Goal: Find specific page/section: Find specific page/section

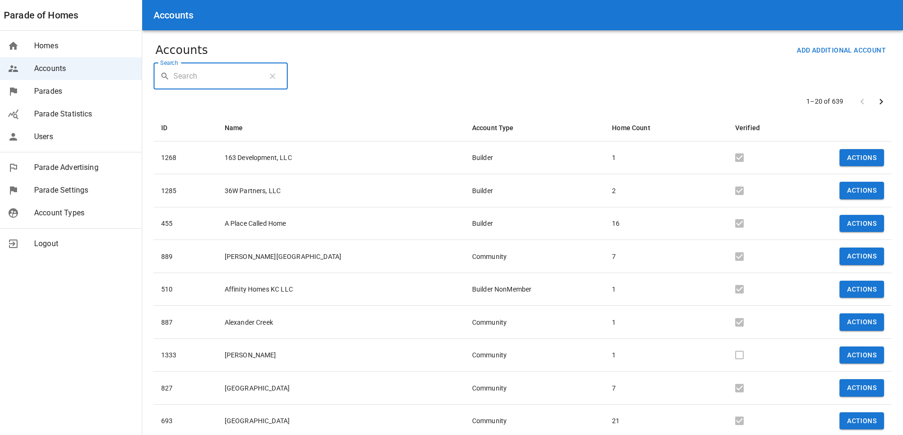
click at [229, 66] on input "Search" at bounding box center [216, 76] width 87 height 27
click at [64, 138] on span "Users" at bounding box center [84, 136] width 100 height 11
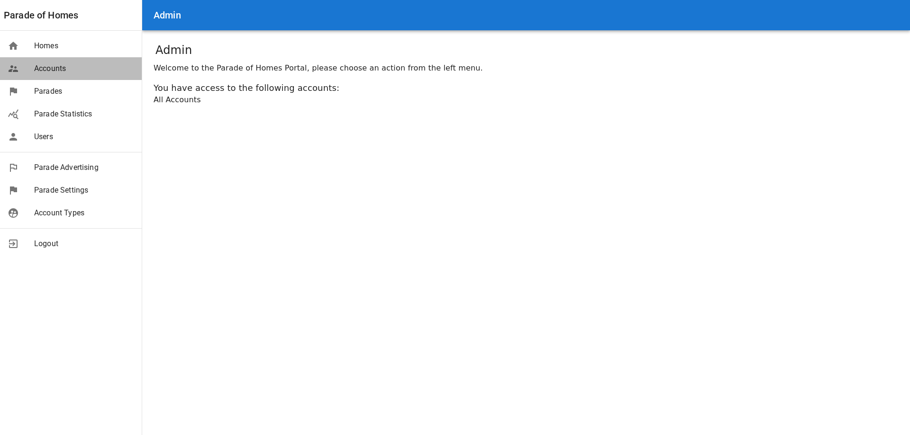
click at [60, 70] on span "Accounts" at bounding box center [84, 68] width 100 height 11
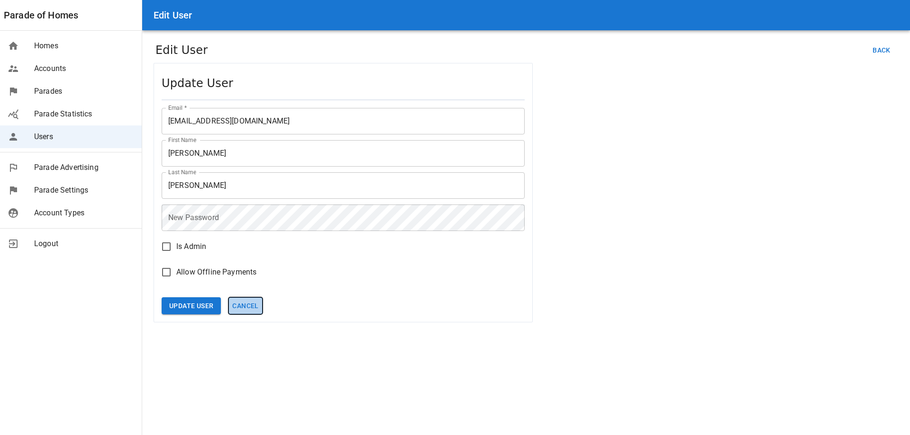
click at [243, 305] on button "Cancel" at bounding box center [245, 307] width 34 height 18
click at [253, 310] on button "Cancel" at bounding box center [245, 307] width 34 height 18
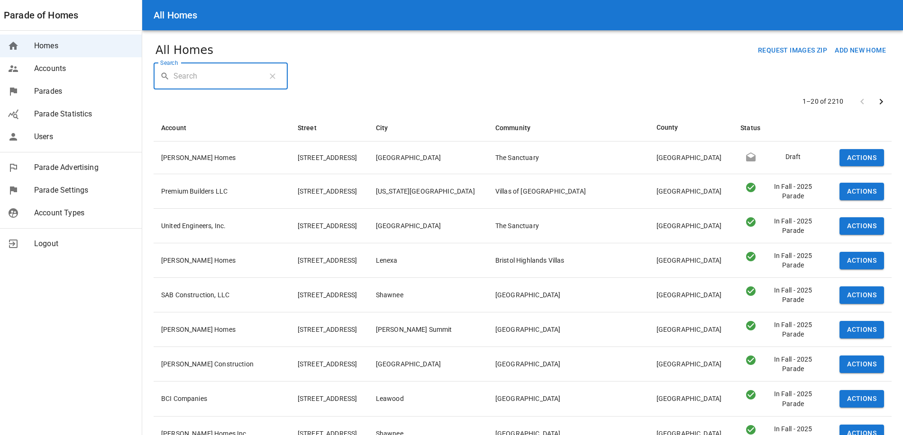
click at [234, 82] on input "Search" at bounding box center [216, 76] width 87 height 27
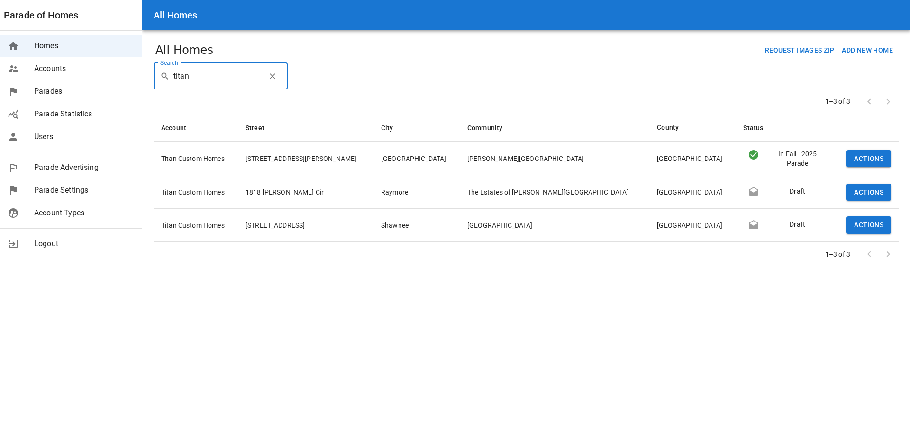
type input "titan"
click at [376, 86] on main "All Homes Request Images Zip Add New Home Search ​ titan Search 1–3 of 3 Accoun…" at bounding box center [525, 217] width 767 height 435
click at [271, 75] on icon "button" at bounding box center [272, 76] width 9 height 9
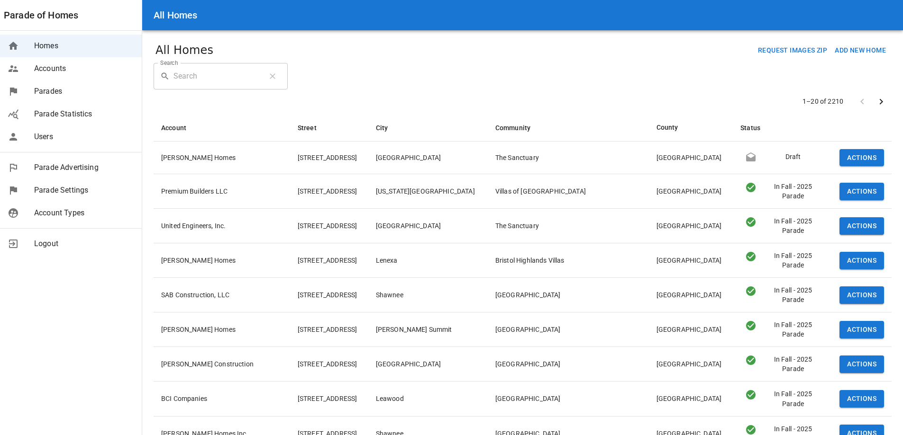
click at [610, 45] on div "Request Images Zip Add New Home" at bounding box center [551, 51] width 676 height 18
